Goal: Book appointment/travel/reservation

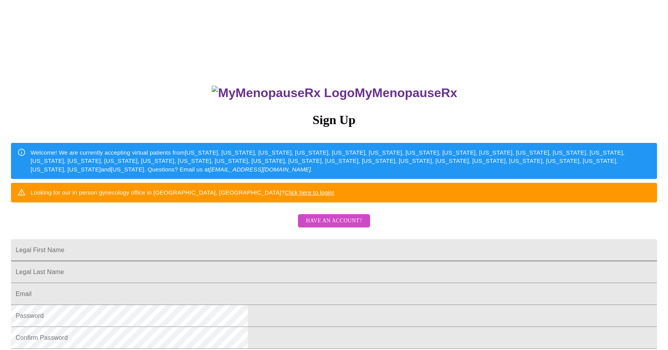
click at [290, 261] on input "Legal First Name" at bounding box center [334, 250] width 646 height 22
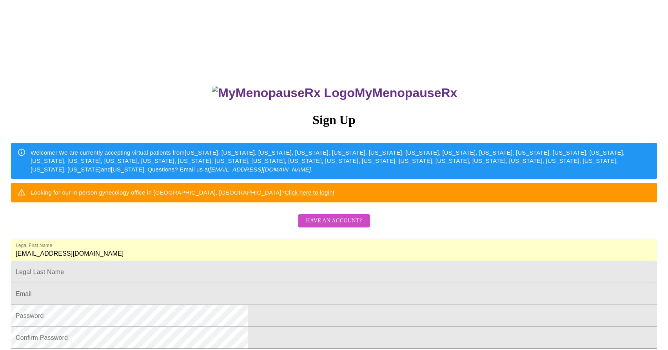
click at [319, 261] on input "[EMAIL_ADDRESS][DOMAIN_NAME]" at bounding box center [334, 250] width 646 height 22
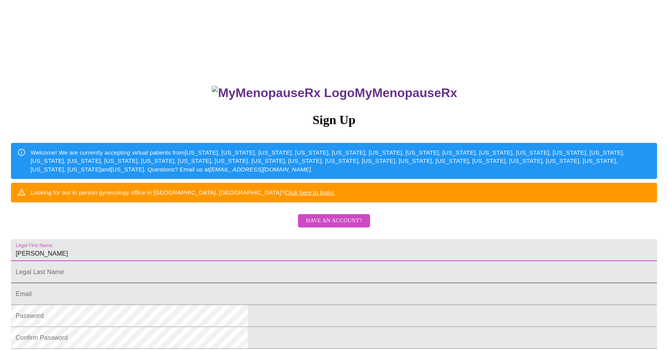
type input "[PERSON_NAME]"
click at [280, 261] on input "Legal First Name" at bounding box center [334, 250] width 646 height 22
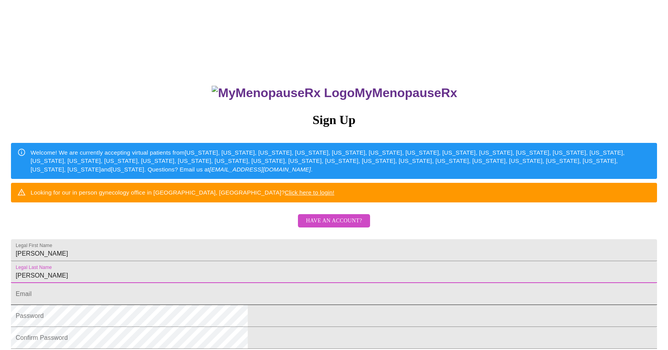
type input "[PERSON_NAME]"
click at [310, 305] on input "Legal First Name" at bounding box center [334, 294] width 646 height 22
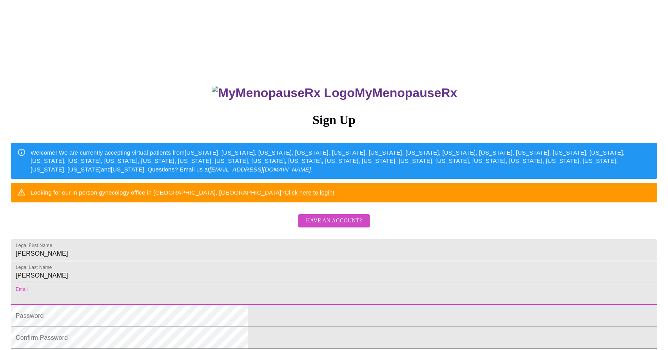
type input "[EMAIL_ADDRESS][DOMAIN_NAME]"
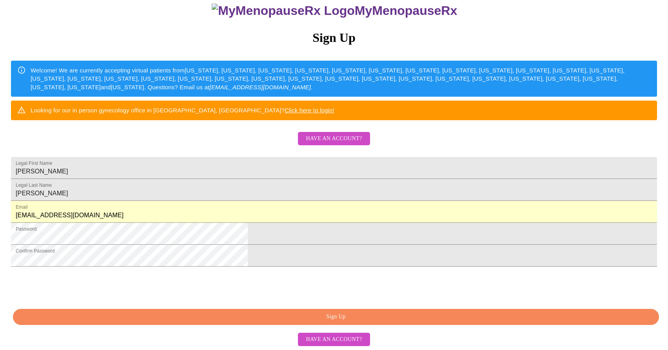
scroll to position [142, 0]
click at [376, 320] on span "Sign Up" at bounding box center [336, 317] width 628 height 10
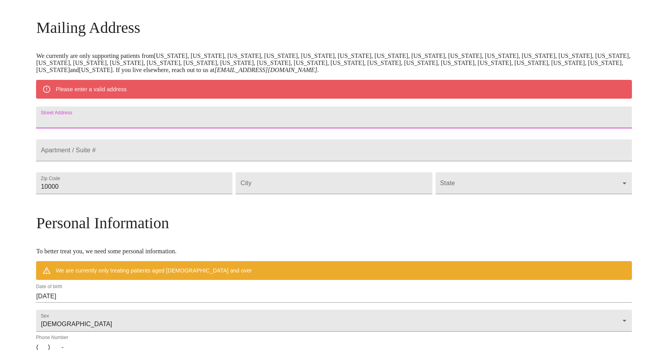
click at [207, 120] on input "Street Address" at bounding box center [333, 118] width 595 height 22
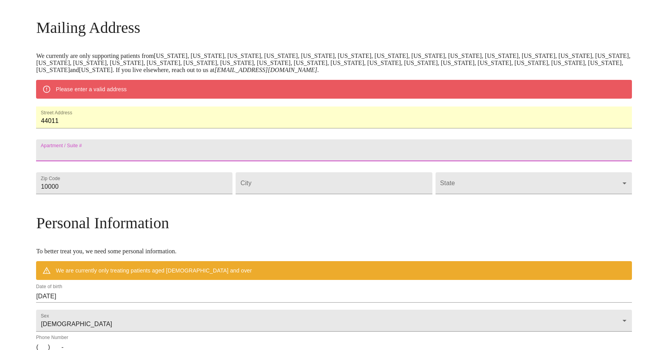
click at [187, 158] on input "Street Address" at bounding box center [333, 150] width 595 height 22
click at [185, 126] on input "44011" at bounding box center [333, 118] width 595 height 22
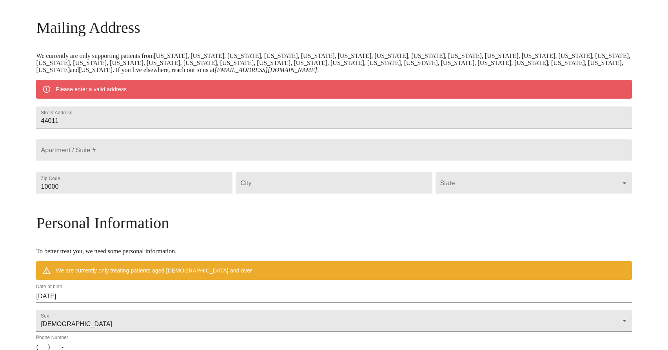
click at [146, 113] on input "44011" at bounding box center [333, 118] width 595 height 22
click at [146, 119] on input "44011" at bounding box center [333, 118] width 595 height 22
type input "[STREET_ADDRESS][PERSON_NAME]"
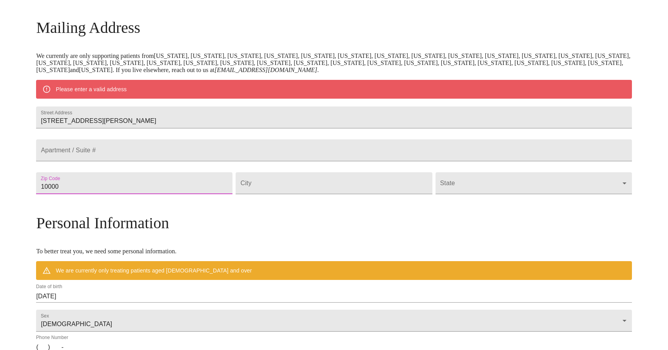
click at [186, 194] on input "10000" at bounding box center [134, 183] width 196 height 22
type input "44011"
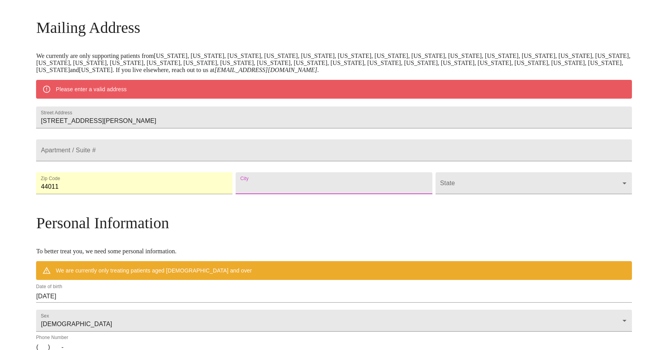
click at [318, 194] on input "Street Address" at bounding box center [333, 183] width 196 height 22
type input "Avon"
click at [456, 203] on body "MyMenopauseRx Welcome to MyMenopauseRx Since it's your first time here, you'll …" at bounding box center [333, 197] width 661 height 611
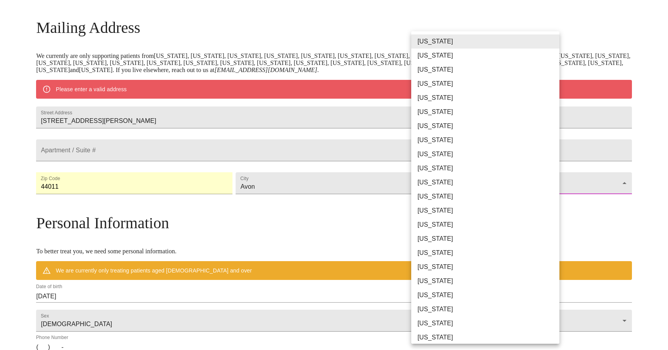
scroll to position [333, 0]
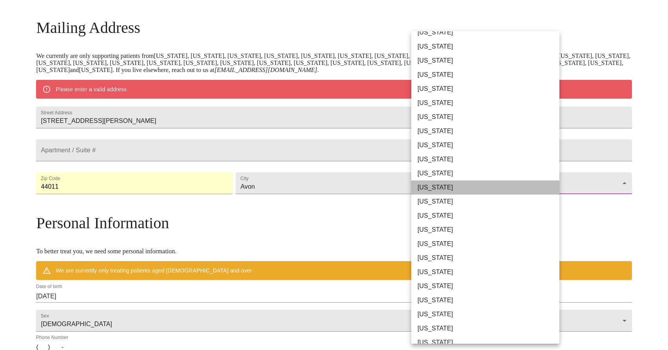
click at [442, 188] on li "[US_STATE]" at bounding box center [485, 188] width 148 height 14
type input "[US_STATE]"
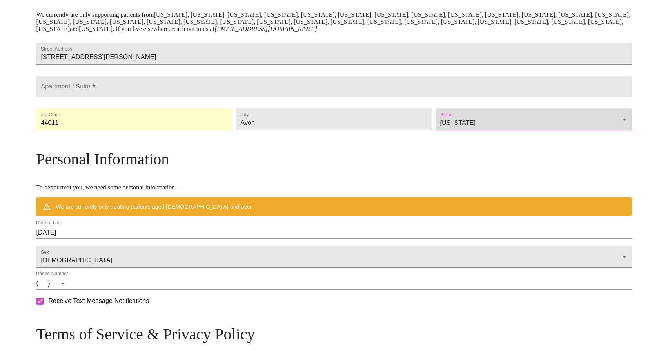
scroll to position [171, 0]
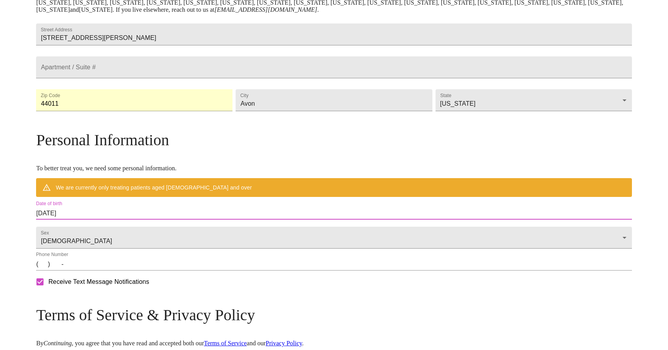
click at [128, 220] on input "[DATE]" at bounding box center [333, 213] width 595 height 13
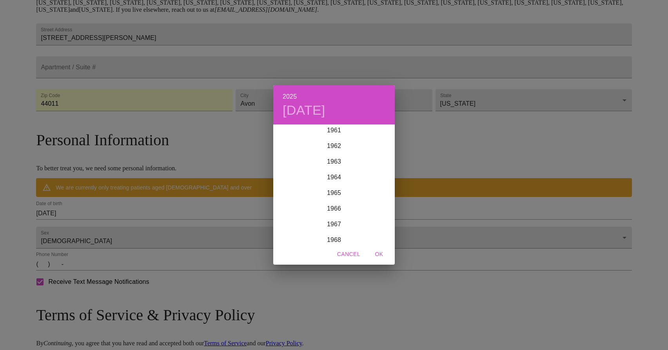
scroll to position [987, 0]
click at [337, 211] on div "1967" at bounding box center [333, 213] width 121 height 16
click at [132, 232] on div "1967 [DATE] Jan Feb Mar Apr May Jun [DATE] Aug Sep Oct Nov Dec Cancel OK" at bounding box center [334, 175] width 668 height 350
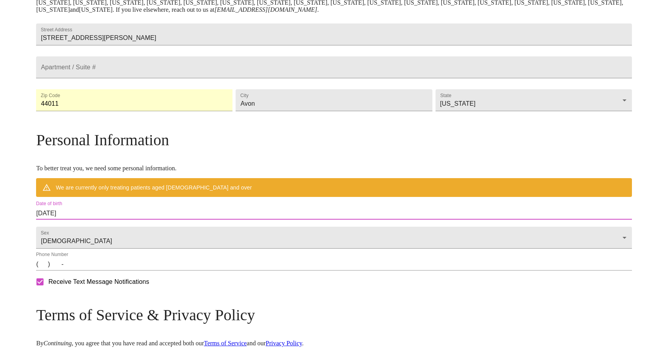
click at [127, 220] on input "[DATE]" at bounding box center [333, 213] width 595 height 13
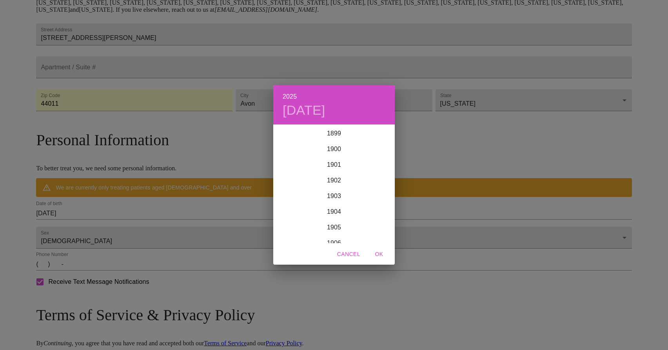
scroll to position [1928, 0]
click at [127, 230] on div "2025 [DATE] 1900 1901 1902 1903 1904 1905 1906 1907 1908 1909 1910 1911 1912 19…" at bounding box center [334, 175] width 668 height 350
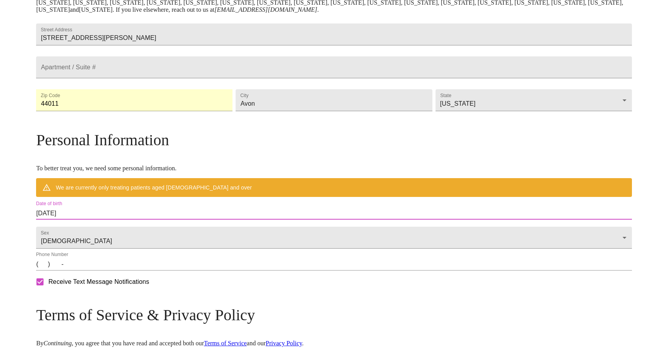
click at [113, 220] on input "[DATE]" at bounding box center [333, 213] width 595 height 13
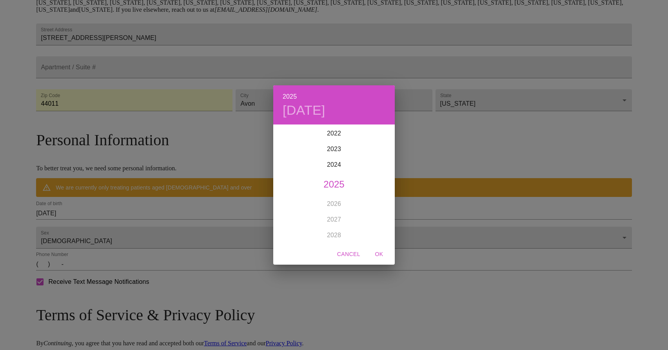
click at [113, 231] on div "2025 [DATE] 1900 1901 1902 1903 1904 1905 1906 1907 1908 1909 1910 1911 1912 19…" at bounding box center [334, 175] width 668 height 350
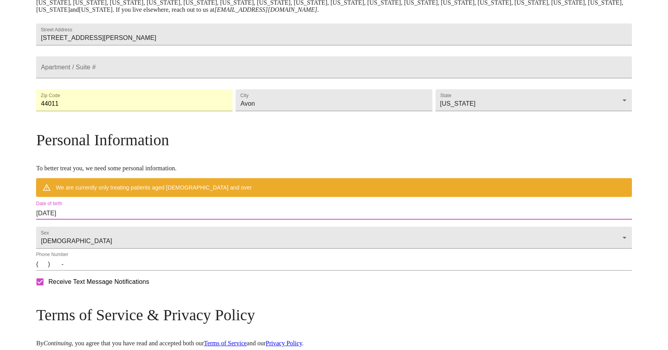
click at [144, 220] on input "[DATE]" at bounding box center [333, 213] width 595 height 13
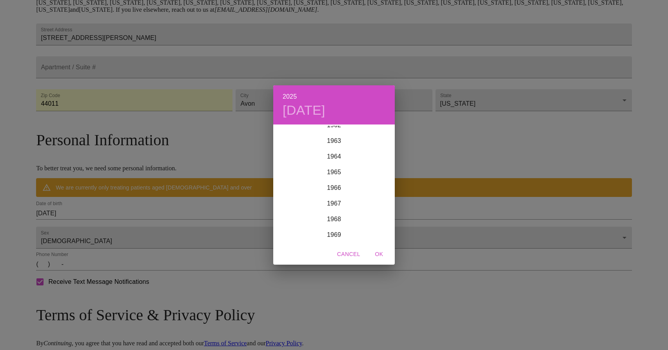
scroll to position [1004, 0]
click at [329, 194] on div "1967" at bounding box center [333, 195] width 121 height 16
click at [374, 197] on div "Sep" at bounding box center [374, 199] width 40 height 29
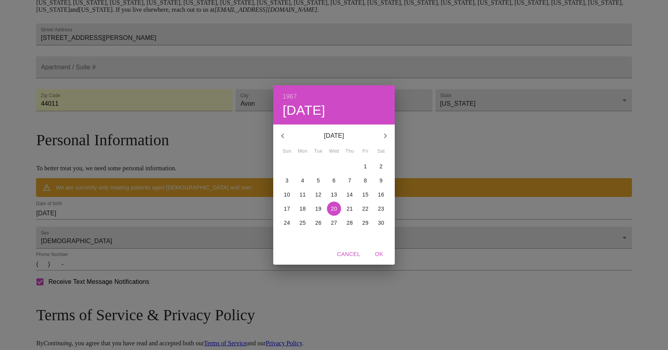
click at [348, 193] on p "14" at bounding box center [349, 195] width 6 height 8
click at [380, 253] on span "OK" at bounding box center [378, 255] width 19 height 10
type input "[DATE]"
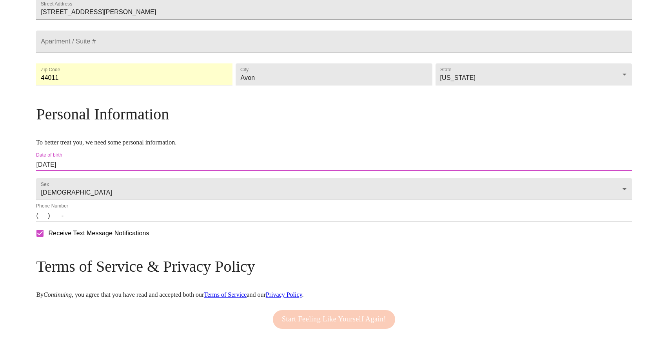
scroll to position [206, 0]
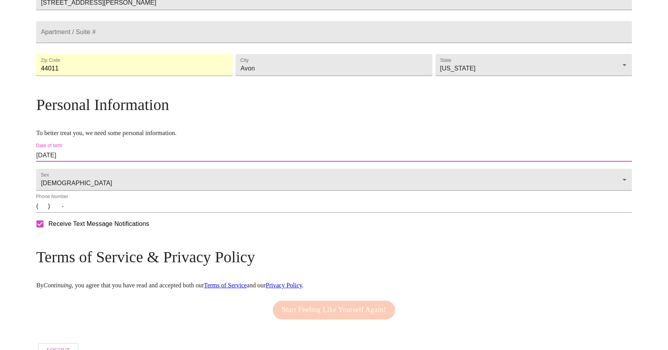
click at [115, 213] on input "(   )    -" at bounding box center [333, 206] width 595 height 13
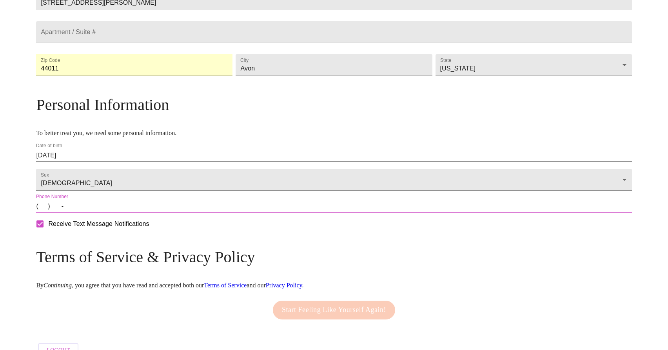
type input "[PHONE_NUMBER]"
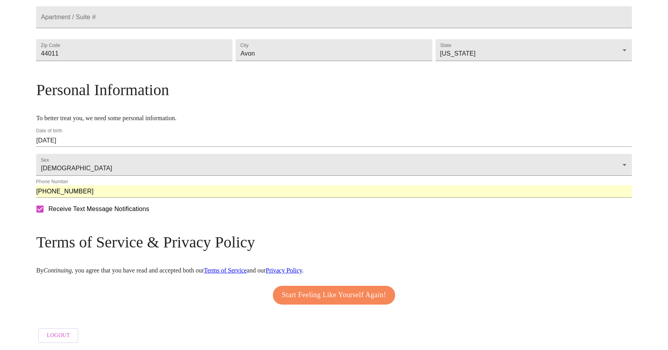
scroll to position [243, 0]
click at [310, 293] on span "Start Feeling Like Yourself Again!" at bounding box center [334, 295] width 104 height 13
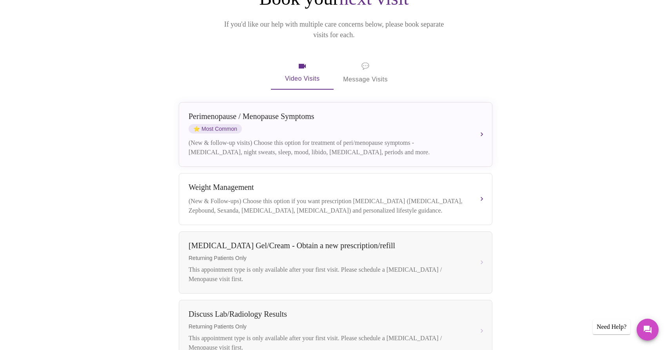
scroll to position [115, 0]
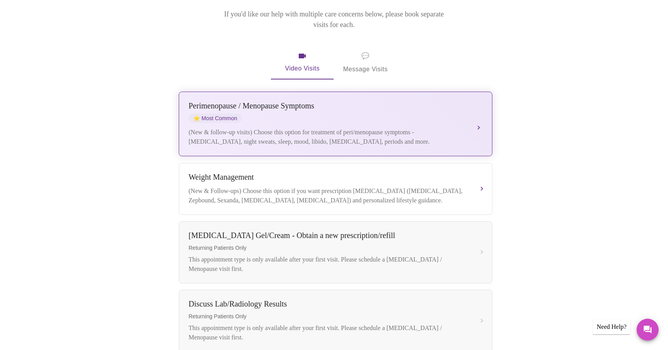
click at [333, 115] on div "[MEDICAL_DATA] / Menopause Symptoms ⭐ Most Common (New & follow-up visits) Choo…" at bounding box center [335, 123] width 294 height 45
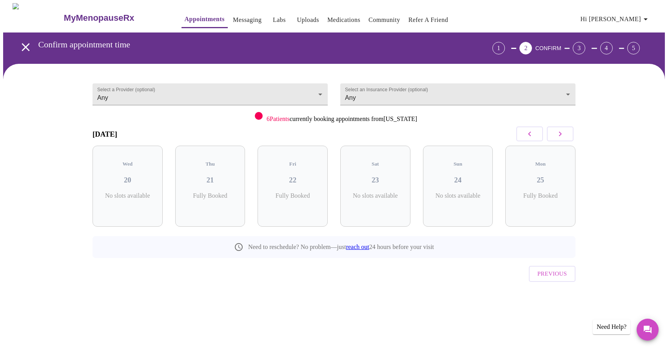
click at [563, 134] on icon "button" at bounding box center [559, 133] width 9 height 9
click at [301, 176] on h3 "27" at bounding box center [293, 180] width 58 height 9
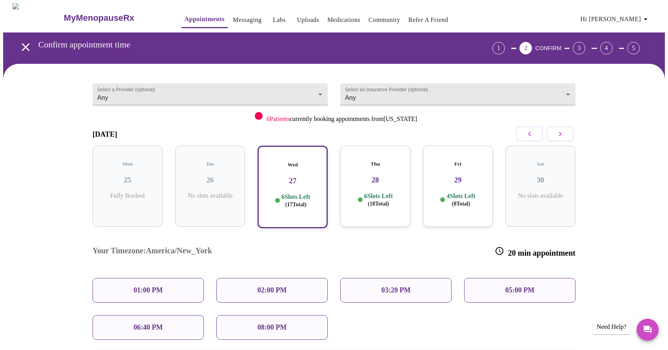
click at [378, 176] on h3 "28" at bounding box center [375, 180] width 58 height 9
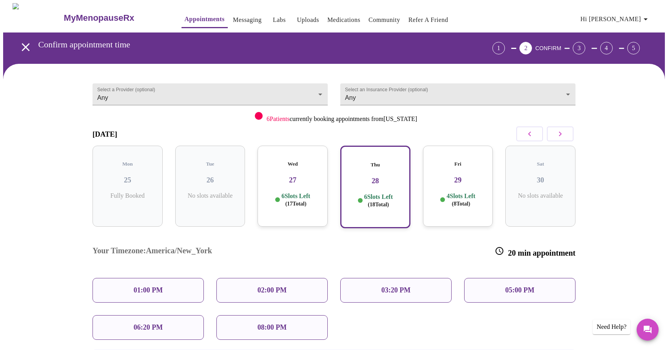
scroll to position [13, 0]
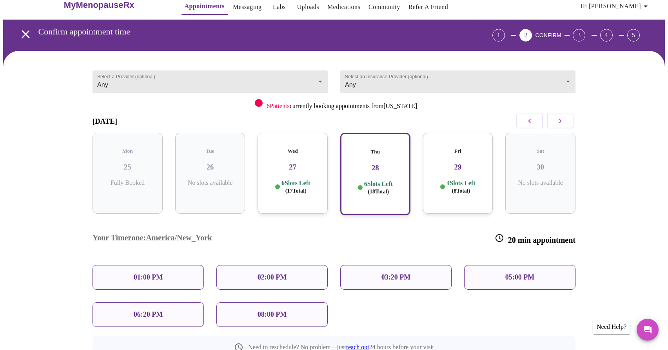
click at [302, 170] on div "Wed 27 6 Slots Left ( 17 Total)" at bounding box center [292, 173] width 70 height 81
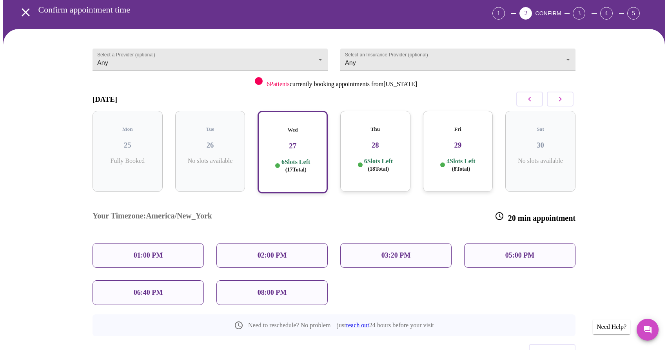
scroll to position [60, 0]
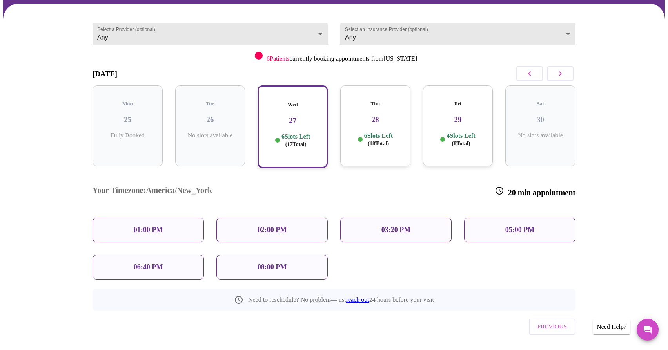
click at [168, 218] on div "01:00 PM" at bounding box center [147, 230] width 111 height 25
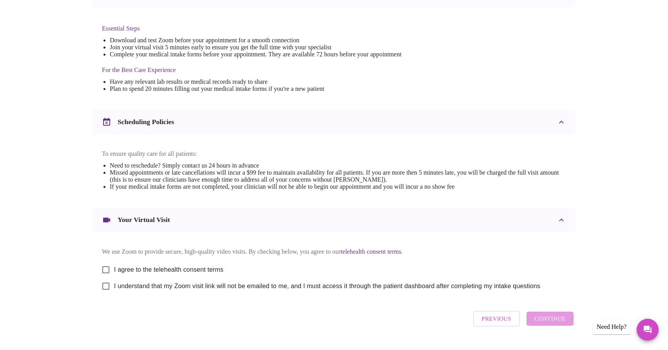
scroll to position [190, 0]
click at [106, 275] on input "I agree to the telehealth consent terms" at bounding box center [106, 271] width 16 height 16
checkbox input "true"
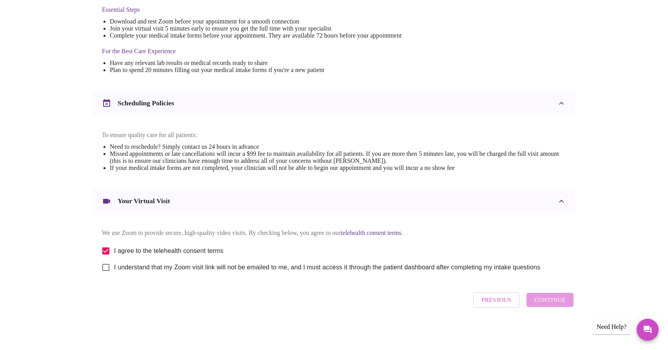
scroll to position [217, 0]
click at [106, 266] on input "I understand that my Zoom visit link will not be emailed to me, and I must acce…" at bounding box center [106, 267] width 16 height 16
checkbox input "true"
click at [546, 304] on span "Continue" at bounding box center [549, 300] width 31 height 10
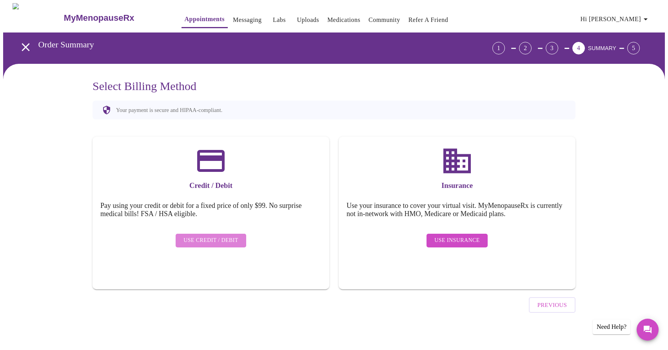
click at [220, 236] on span "Use Credit / Debit" at bounding box center [210, 241] width 55 height 10
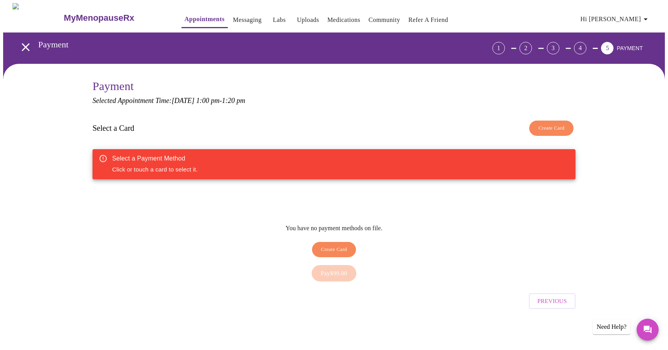
click at [241, 168] on div "Select a Payment Method Click or touch a card to select it." at bounding box center [333, 164] width 483 height 30
click at [568, 127] on button "Create Card" at bounding box center [551, 128] width 44 height 15
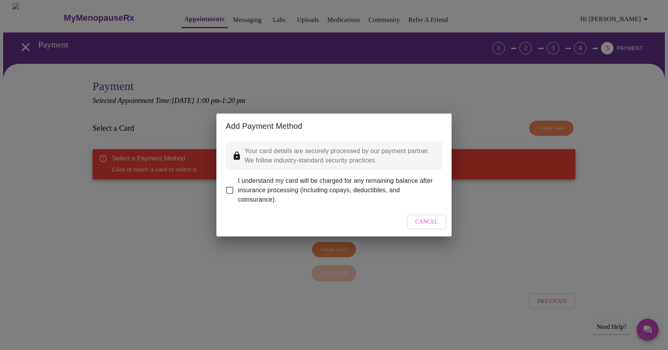
click at [334, 154] on p "Your card details are securely processed by our payment partner. We follow indu…" at bounding box center [339, 156] width 191 height 19
click at [230, 184] on input "I understand my card will be charged for any remaining balance after insurance …" at bounding box center [229, 190] width 16 height 16
checkbox input "true"
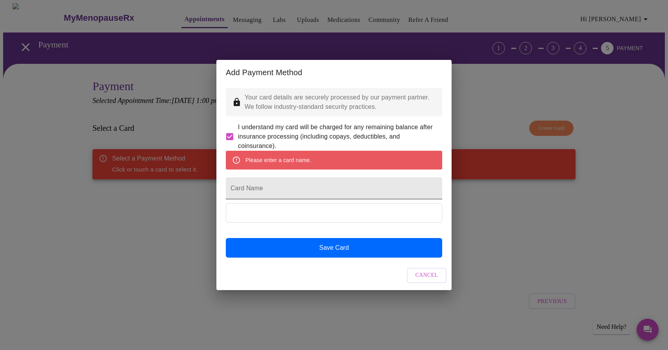
click at [322, 190] on input "Card Name" at bounding box center [334, 188] width 216 height 22
click at [429, 281] on span "Cancel" at bounding box center [426, 276] width 23 height 10
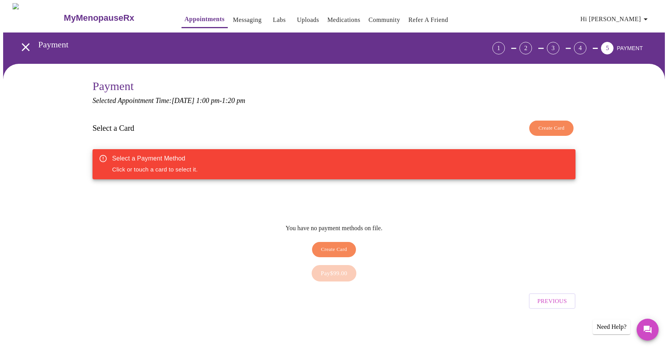
click at [334, 245] on span "Create Card" at bounding box center [334, 249] width 26 height 9
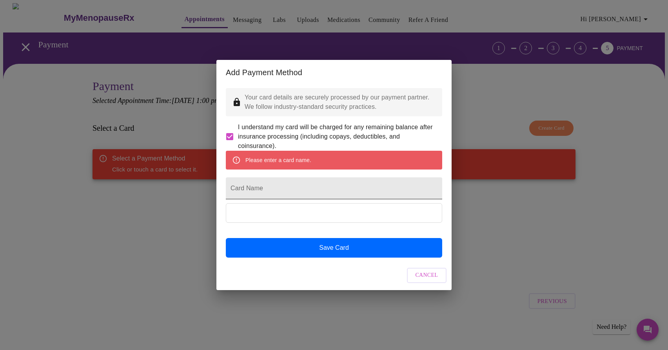
click at [271, 189] on input "Card Name" at bounding box center [334, 188] width 216 height 22
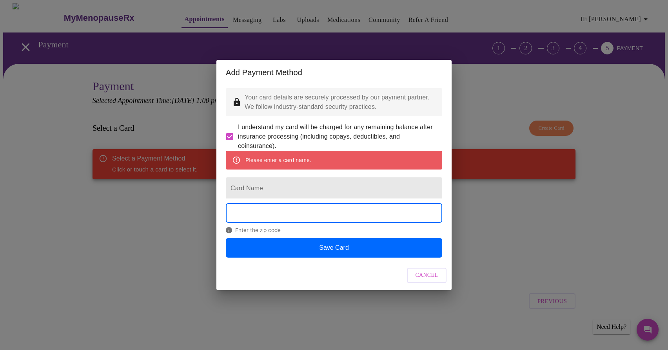
click at [263, 192] on input "Card Name" at bounding box center [334, 188] width 216 height 22
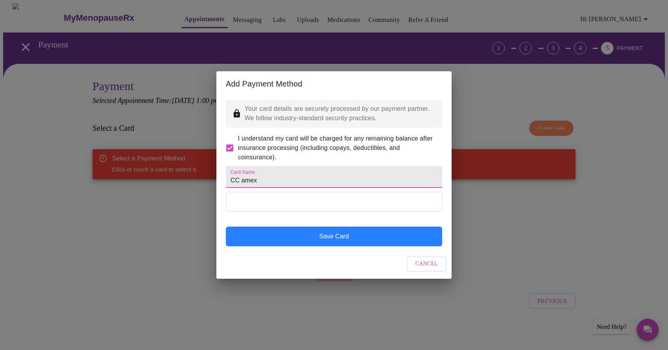
type input "CC amex"
click at [302, 246] on button "Save Card" at bounding box center [334, 237] width 216 height 20
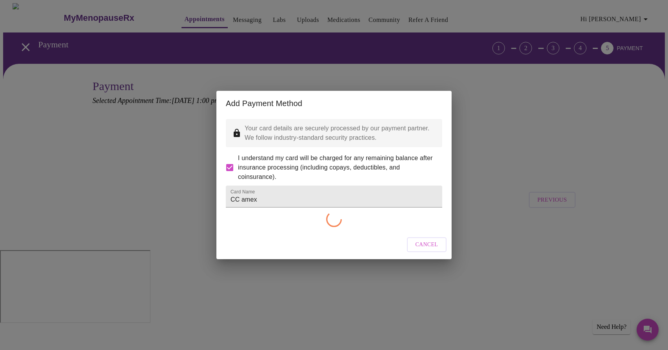
checkbox input "false"
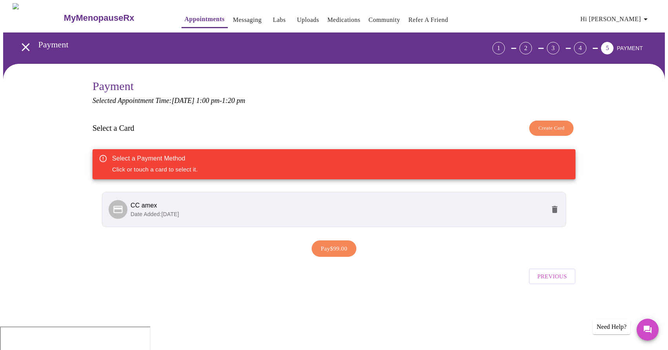
click at [333, 244] on span "Pay $99.00" at bounding box center [333, 249] width 27 height 10
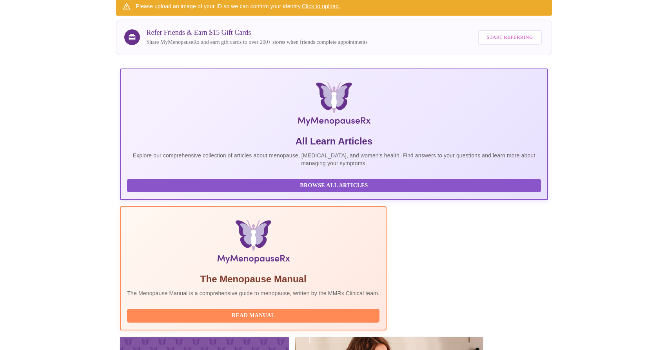
scroll to position [101, 0]
